Goal: Task Accomplishment & Management: Complete application form

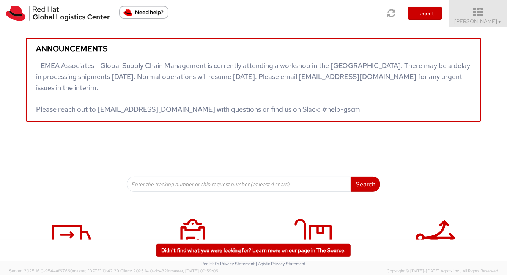
click at [468, 10] on icon at bounding box center [478, 12] width 66 height 11
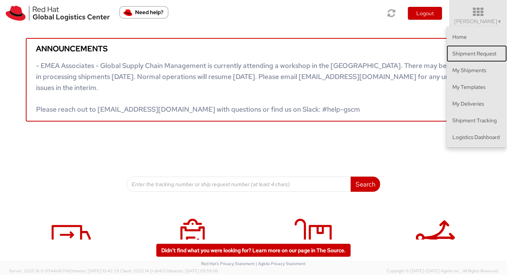
click at [489, 56] on link "Shipment Request" at bounding box center [477, 53] width 60 height 17
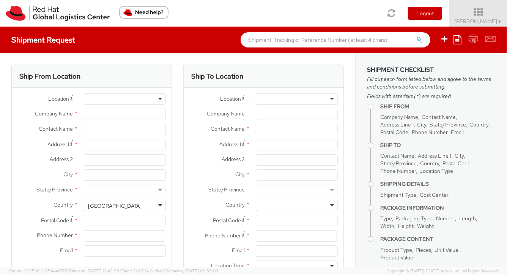
select select
select select "904"
type input "RED HAT, S. DE [PERSON_NAME] DE C.V."
type input "[PERSON_NAME]"
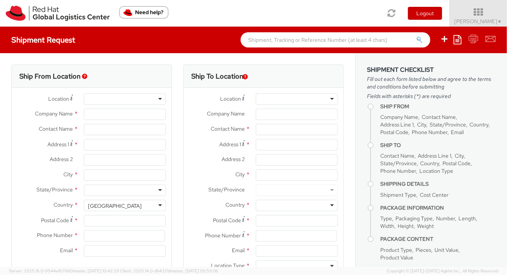
type input "Rio [PERSON_NAME] 232"
type input "Floor 22, Suite A, Col. [PERSON_NAME]."
type input "[GEOGRAPHIC_DATA]"
type input "06500"
type input "52 55 8851 6400"
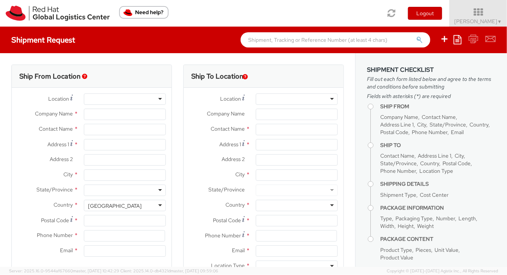
type input "[PERSON_NAME][EMAIL_ADDRESS][DOMAIN_NAME]"
select select "CM"
select select "KGS"
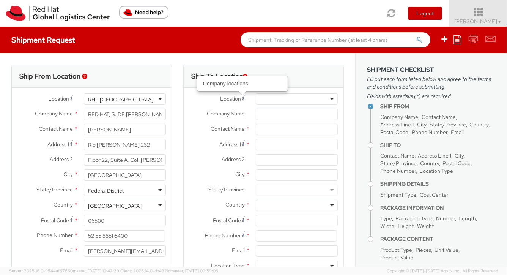
click at [292, 101] on div at bounding box center [297, 98] width 82 height 11
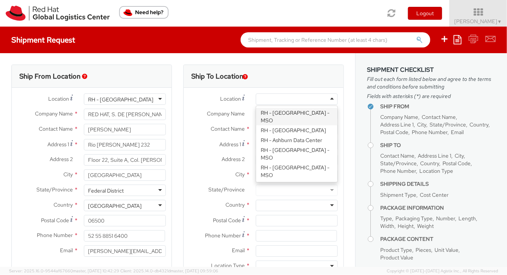
click at [220, 118] on label "Company Name *" at bounding box center [217, 114] width 66 height 10
click at [256, 118] on input "Company Name *" at bounding box center [297, 114] width 82 height 11
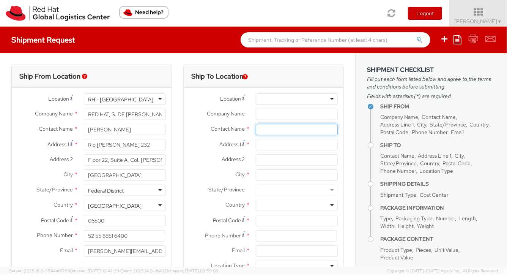
click at [273, 128] on input "text" at bounding box center [297, 129] width 82 height 11
type input "vitoria"
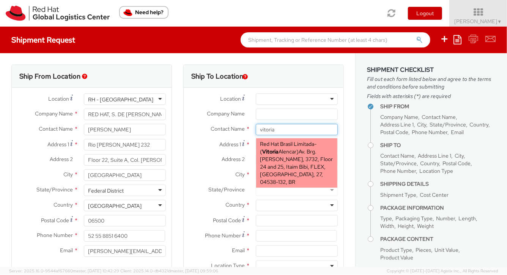
click at [284, 155] on div "Red Hat Brasil Limitada - ( [GEOGRAPHIC_DATA] ) Av. Brg. [PERSON_NAME], 3732, F…" at bounding box center [296, 162] width 81 height 49
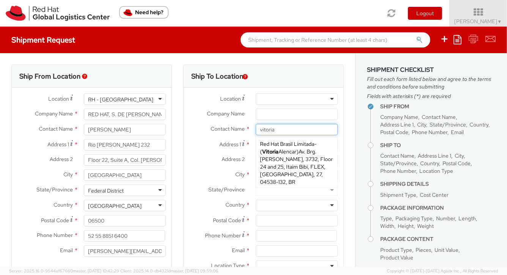
type input "Red Hat Brasil Limitada"
type input "[PERSON_NAME]"
type input "Av. Brg. [PERSON_NAME][GEOGRAPHIC_DATA], 3732"
type input "Floor 24 and 25, Itaim Bibi"
type input "[GEOGRAPHIC_DATA]"
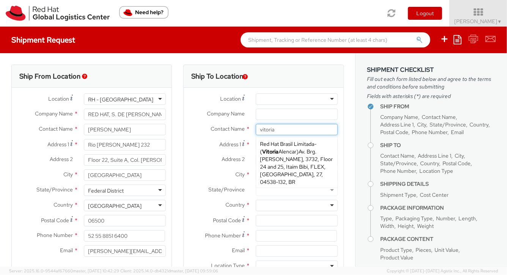
type input "04538-132"
type input "[EMAIL_ADDRESS][DOMAIN_NAME]"
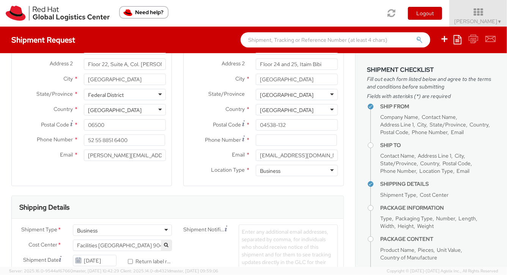
scroll to position [96, 0]
type input "[PERSON_NAME]"
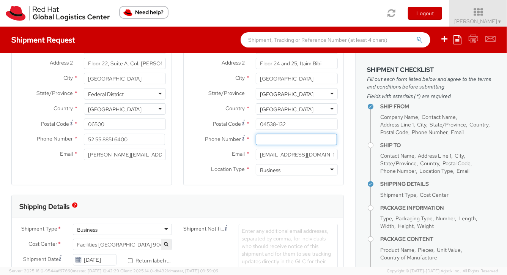
click at [262, 140] on input at bounding box center [296, 139] width 81 height 11
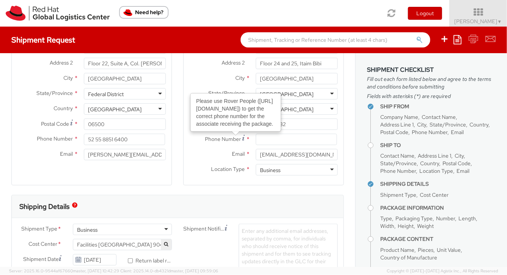
click at [215, 136] on span "Phone Number" at bounding box center [223, 138] width 36 height 7
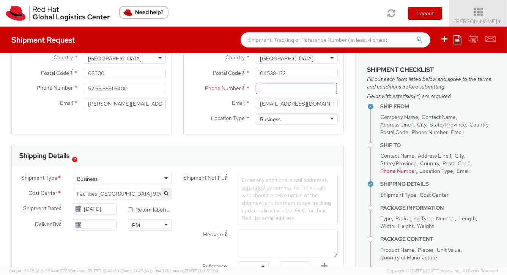
scroll to position [148, 0]
click at [186, 195] on div "Shipment Notification Enter any additional email addresses, separated by comma,…" at bounding box center [261, 198] width 166 height 52
click at [168, 191] on button "button" at bounding box center [166, 192] width 11 height 11
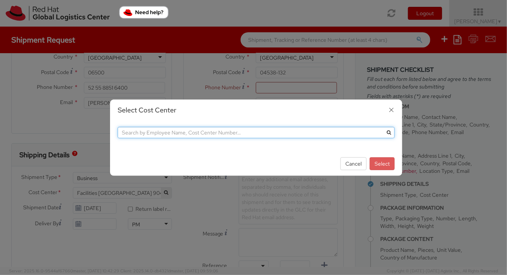
click at [211, 137] on input "text" at bounding box center [256, 132] width 277 height 11
type input "[PERSON_NAME]"
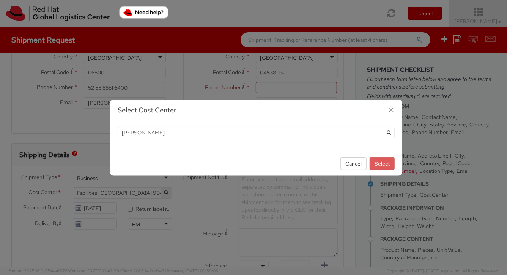
click at [389, 134] on icon "submit" at bounding box center [389, 132] width 4 height 5
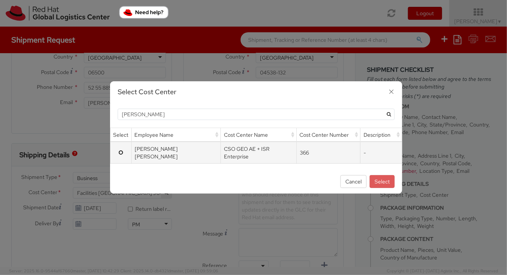
click at [121, 152] on input "radio" at bounding box center [120, 152] width 5 height 5
radio input "true"
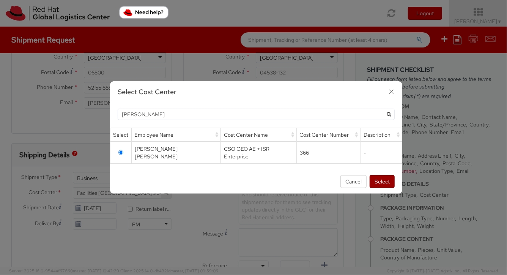
click at [377, 178] on button "Select" at bounding box center [382, 181] width 25 height 13
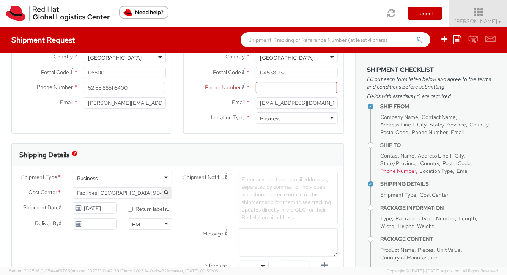
select select "366"
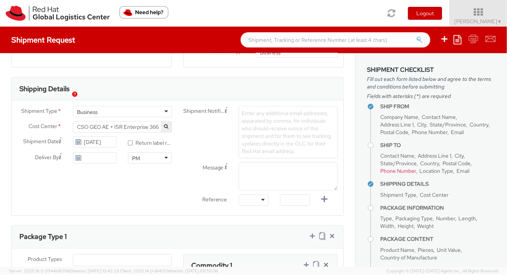
scroll to position [216, 0]
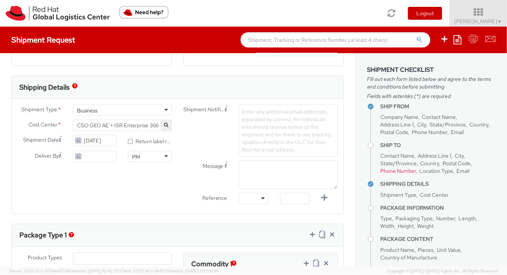
click at [273, 126] on span "Enter any additional email addresses, separated by comma, for individuals who s…" at bounding box center [286, 130] width 89 height 45
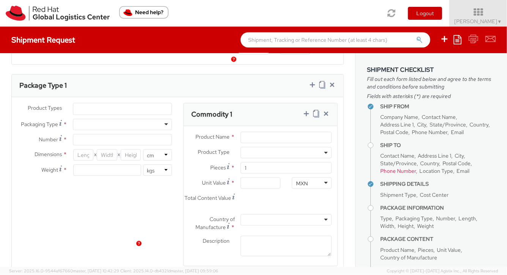
scroll to position [320, 0]
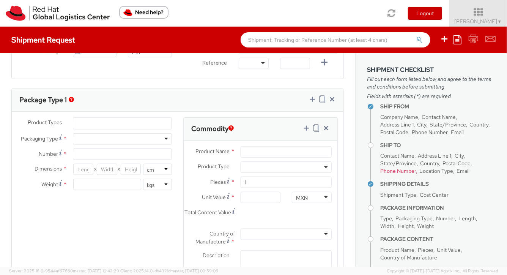
click at [107, 131] on div "Package Type 1 Product Types * Documents Docking Station Laptop Monitor Other H…" at bounding box center [177, 188] width 332 height 200
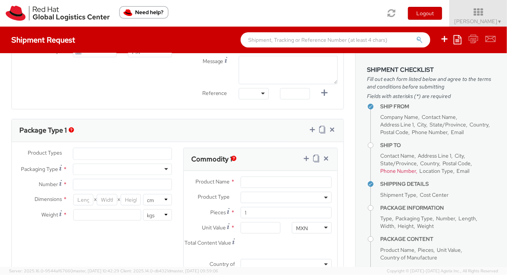
click at [103, 154] on ul at bounding box center [122, 153] width 98 height 11
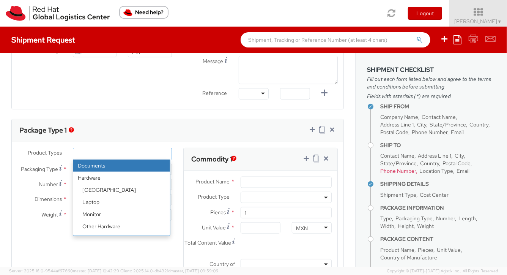
select select "DOCUMENT"
type input "Documents"
select select "DOCUMENT"
type input "1.00"
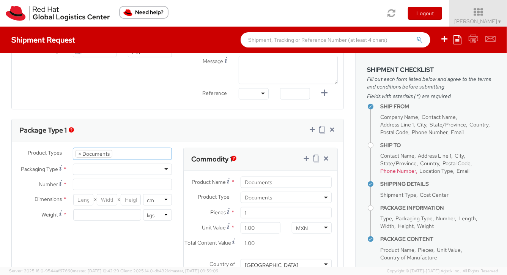
click at [120, 172] on div at bounding box center [122, 169] width 99 height 11
type input "1"
type input "24.13"
type input "31.75"
type input "0.64"
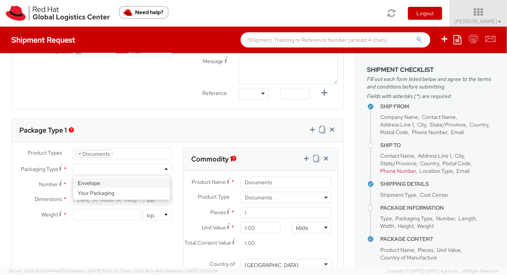
type input "0.5"
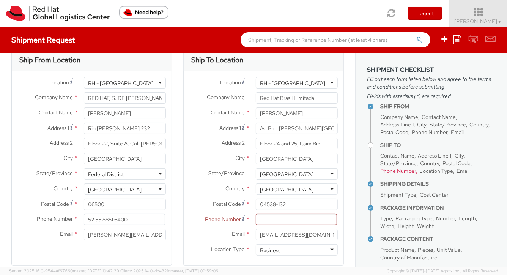
scroll to position [47, 0]
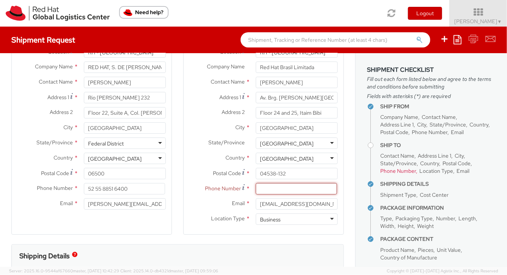
click at [286, 189] on input at bounding box center [296, 188] width 81 height 11
type input "0000000"
click at [204, 236] on div "Ship To Location Location * [GEOGRAPHIC_DATA] - [GEOGRAPHIC_DATA] [GEOGRAPHIC_D…" at bounding box center [263, 130] width 161 height 227
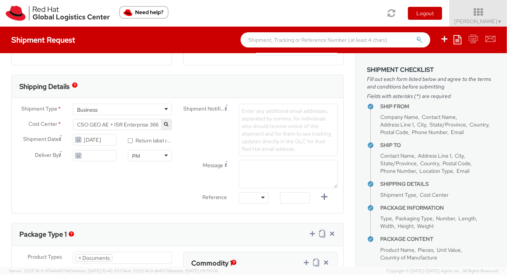
scroll to position [216, 0]
click at [131, 141] on label "* Return label required" at bounding box center [150, 139] width 44 height 9
click at [131, 141] on input "* Return label required" at bounding box center [130, 140] width 5 height 5
checkbox input "true"
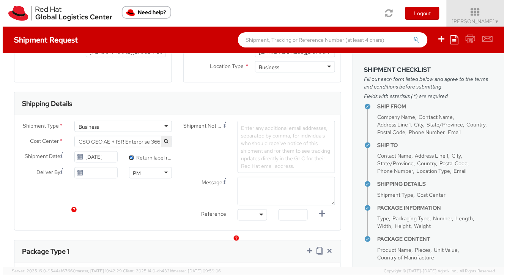
scroll to position [197, 0]
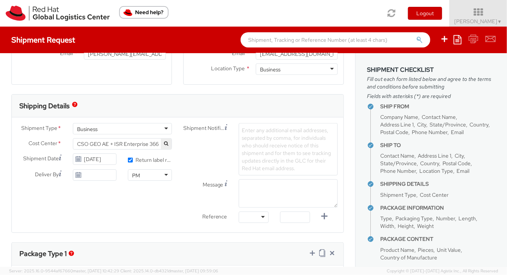
click at [287, 150] on span "Enter any additional email addresses, separated by comma, for individuals who s…" at bounding box center [286, 149] width 89 height 45
click at [274, 165] on div "Shipment Notification Enter any additional email addresses, separated by comma,…" at bounding box center [261, 175] width 166 height 104
click at [188, 193] on div "Message" at bounding box center [261, 193] width 166 height 28
click at [77, 215] on div "Shipment Type * Business Business Business Cost Center * CSO GEO AE + ISR Enter…" at bounding box center [178, 175] width 332 height 104
click at [84, 191] on div "Shipment Type * Business Business Business Cost Center * CSO GEO AE + ISR Enter…" at bounding box center [178, 175] width 332 height 104
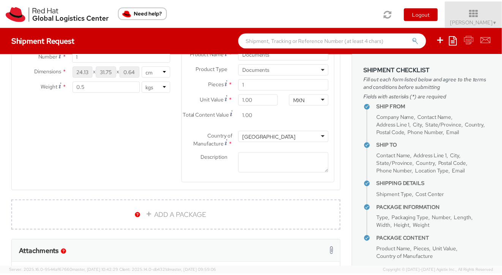
scroll to position [413, 0]
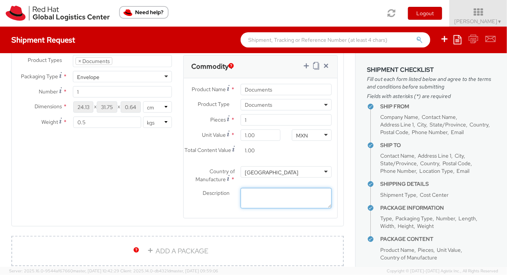
click at [277, 200] on textarea "Description *" at bounding box center [286, 198] width 91 height 21
click at [277, 193] on textarea "Description *" at bounding box center [286, 198] width 91 height 21
click at [89, 191] on div "Product Types * Documents Docking Station Laptop Monitor Other Hardware Server …" at bounding box center [178, 141] width 332 height 173
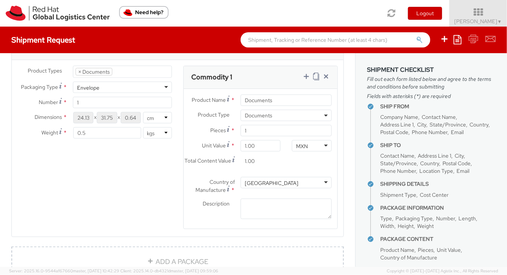
scroll to position [557, 0]
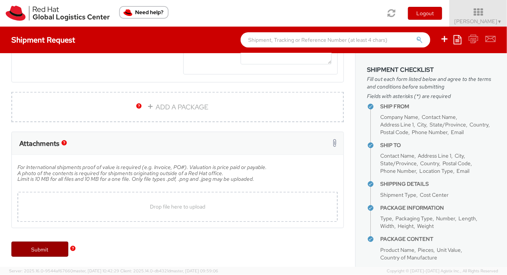
click at [51, 249] on link "Submit" at bounding box center [39, 248] width 57 height 15
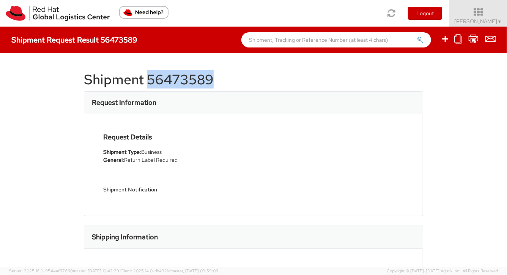
drag, startPoint x: 146, startPoint y: 79, endPoint x: 210, endPoint y: 85, distance: 64.4
click at [210, 85] on h1 "Shipment 56473589" at bounding box center [253, 79] width 339 height 15
copy h1 "56473589"
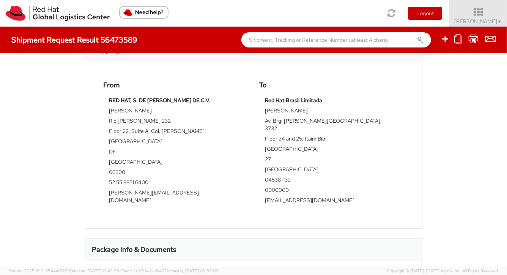
scroll to position [236, 0]
